Goal: Task Accomplishment & Management: Manage account settings

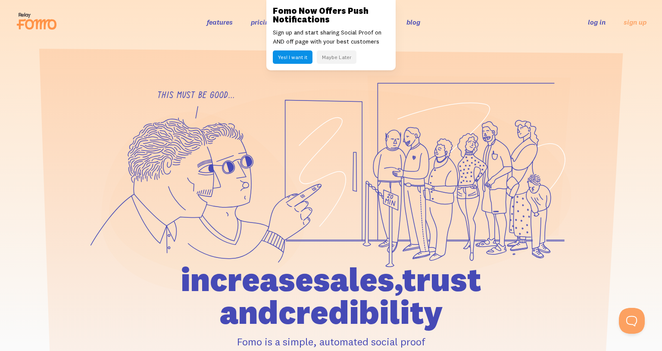
click at [348, 56] on button "Maybe Later" at bounding box center [337, 56] width 40 height 13
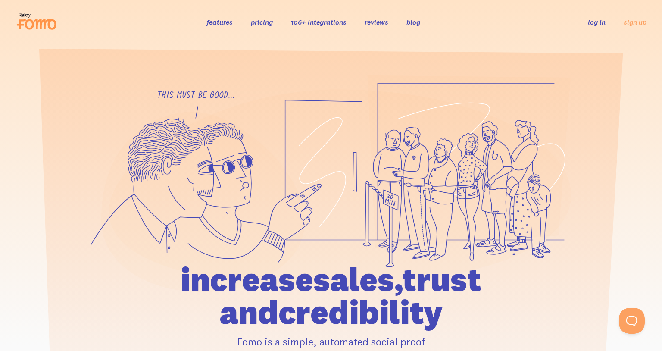
click at [589, 21] on link "log in" at bounding box center [597, 22] width 18 height 9
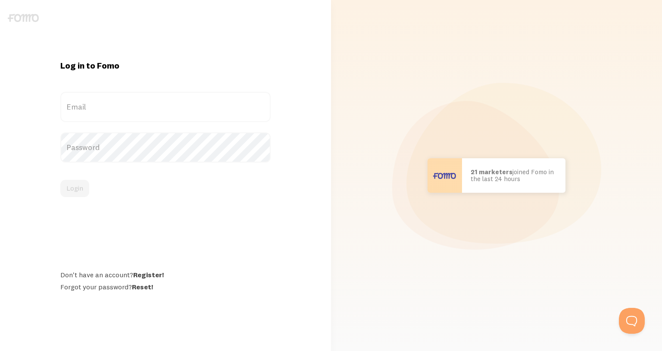
click at [113, 101] on label "Email" at bounding box center [165, 107] width 210 height 30
click at [113, 101] on input "Email" at bounding box center [165, 107] width 210 height 30
click at [112, 103] on label "Email" at bounding box center [165, 107] width 210 height 30
click at [112, 103] on input "Email" at bounding box center [165, 107] width 210 height 30
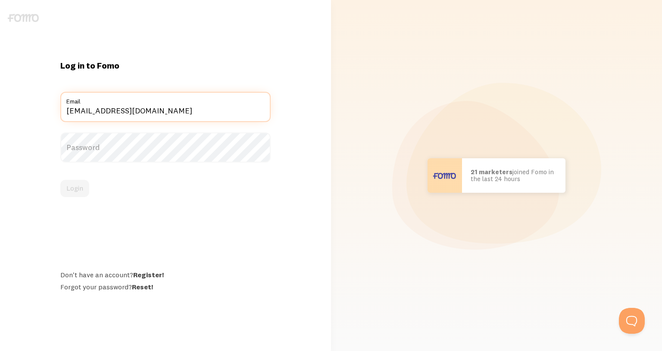
type input "ally@echosoundworks.com"
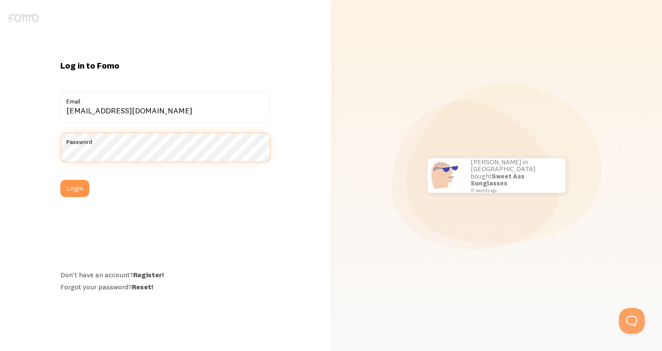
click at [60, 180] on button "Login" at bounding box center [74, 188] width 29 height 17
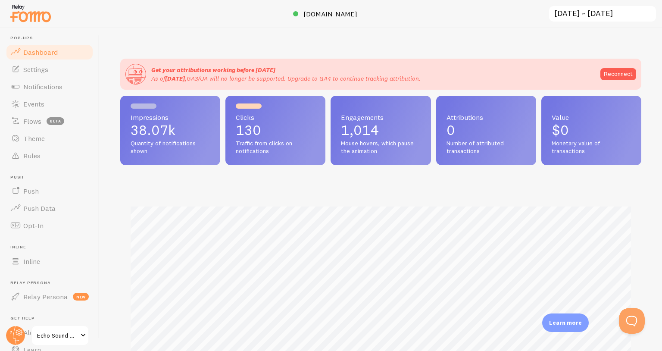
scroll to position [58, 0]
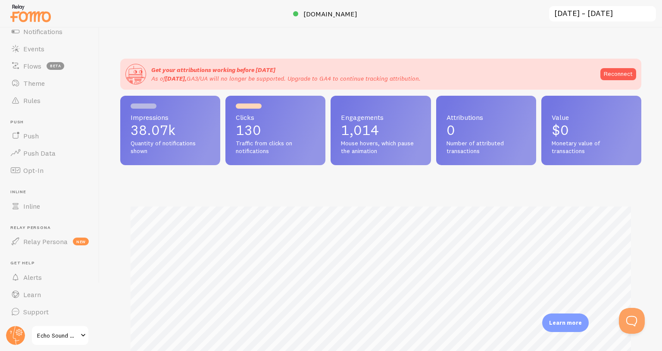
click at [66, 327] on link "Echo Sound Works" at bounding box center [60, 335] width 58 height 21
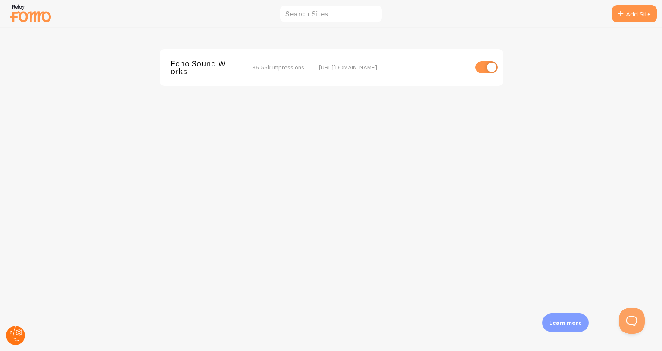
click at [19, 330] on circle at bounding box center [15, 335] width 19 height 19
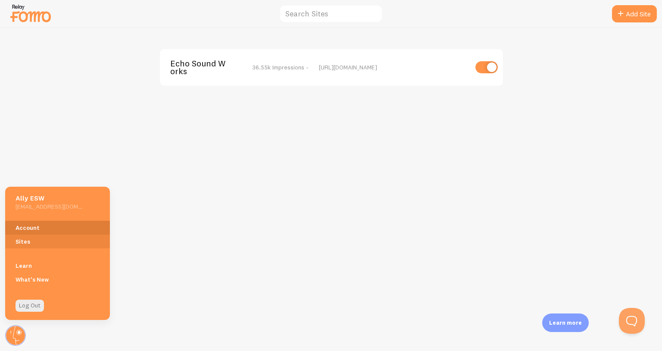
click at [34, 228] on link "Account" at bounding box center [57, 228] width 105 height 14
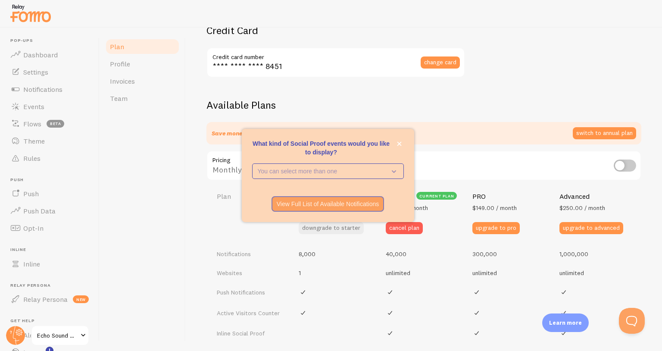
scroll to position [212, 0]
click at [399, 143] on icon "close," at bounding box center [399, 144] width 4 height 4
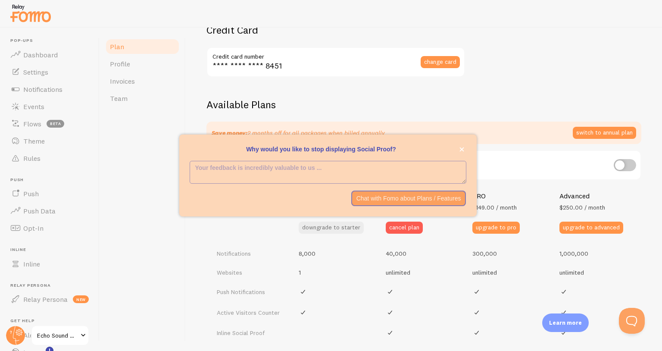
click at [477, 106] on h2 "Available Plans" at bounding box center [424, 104] width 435 height 13
click at [463, 149] on icon "close," at bounding box center [462, 149] width 5 height 5
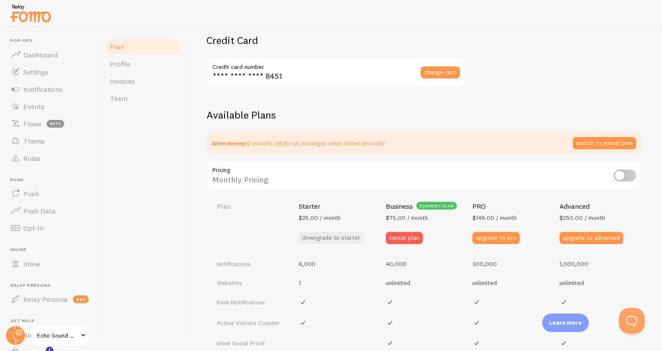
scroll to position [267, 0]
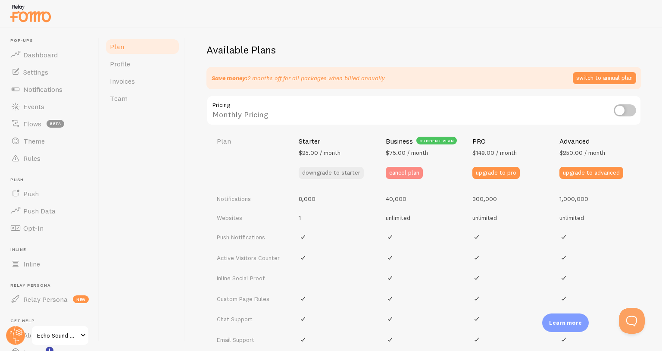
click at [400, 175] on button "cancel plan" at bounding box center [404, 173] width 37 height 12
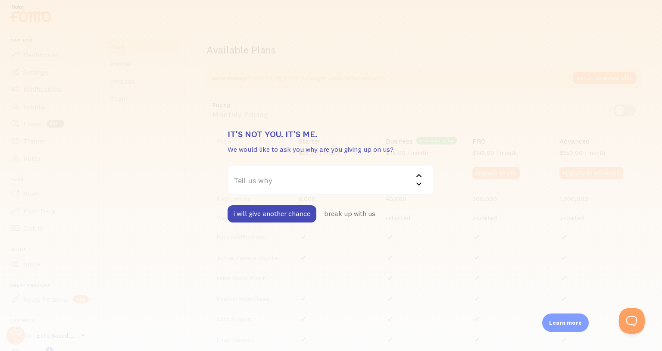
click at [373, 177] on label "Tell us why" at bounding box center [331, 180] width 207 height 30
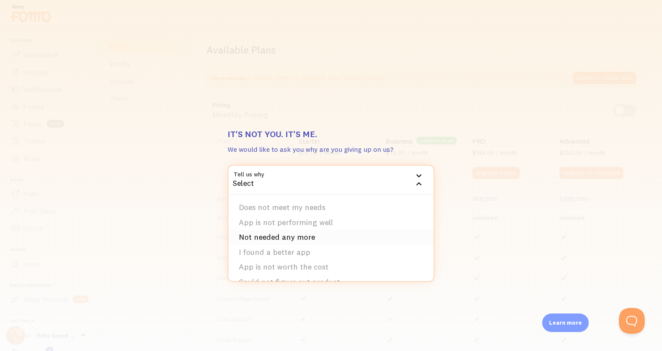
click at [348, 235] on li "Not needed any more" at bounding box center [331, 237] width 205 height 15
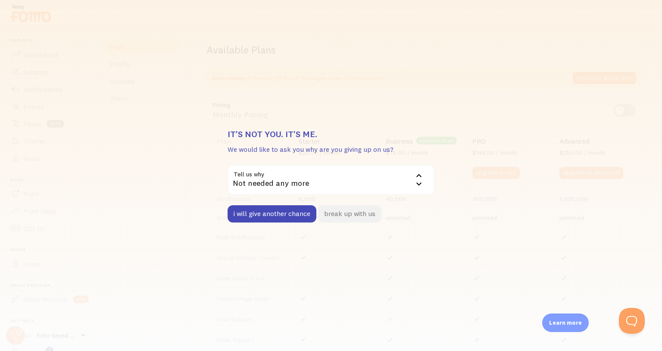
click at [346, 214] on button "break up with us" at bounding box center [349, 213] width 63 height 17
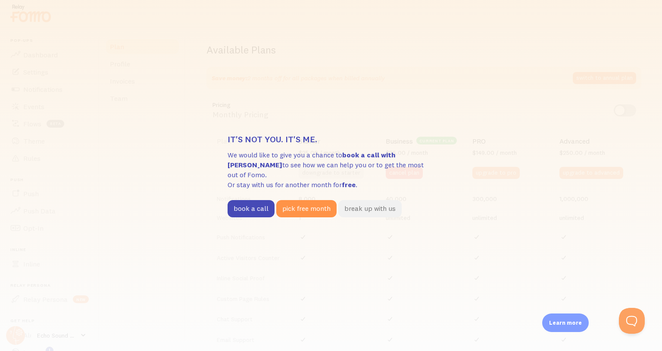
click at [360, 200] on button "break up with us" at bounding box center [369, 208] width 63 height 17
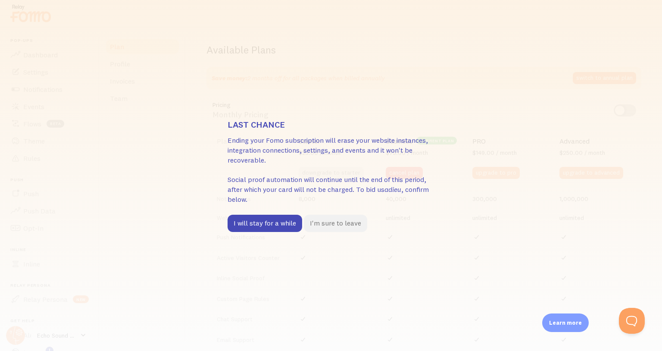
click at [326, 223] on button "I'm sure to leave" at bounding box center [335, 223] width 63 height 17
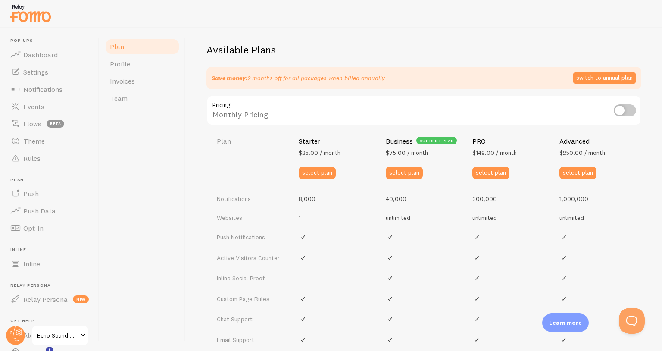
scroll to position [0, 0]
